Goal: Book appointment/travel/reservation

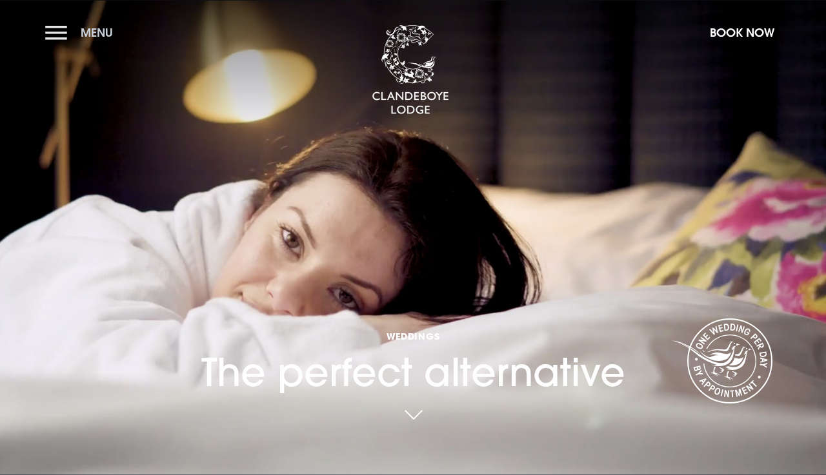
click at [59, 35] on button "Menu" at bounding box center [82, 33] width 74 height 28
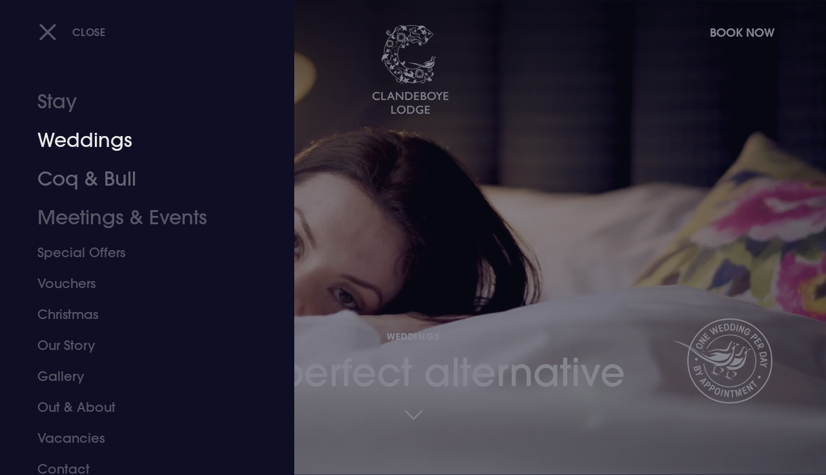
click at [102, 148] on link "Weddings" at bounding box center [138, 140] width 202 height 39
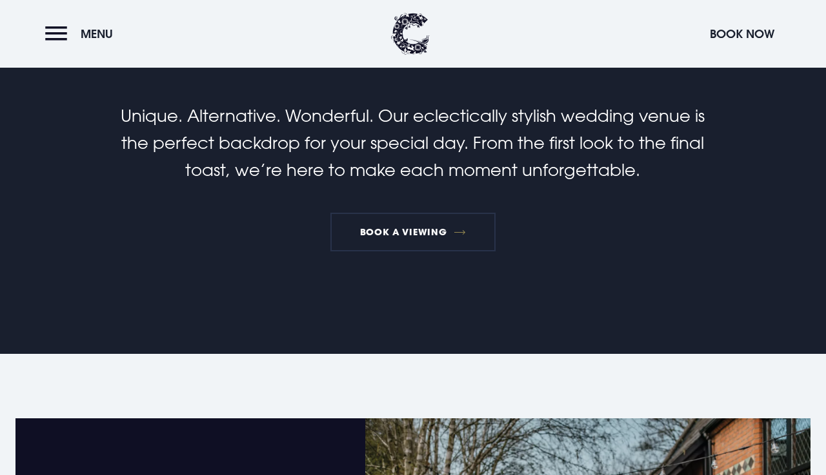
scroll to position [514, 0]
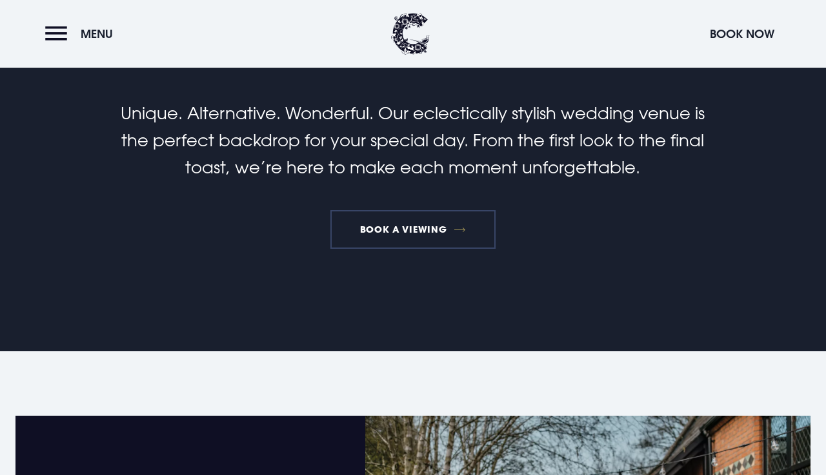
click at [413, 243] on link "Book a viewing" at bounding box center [412, 229] width 165 height 39
